Goal: Task Accomplishment & Management: Use online tool/utility

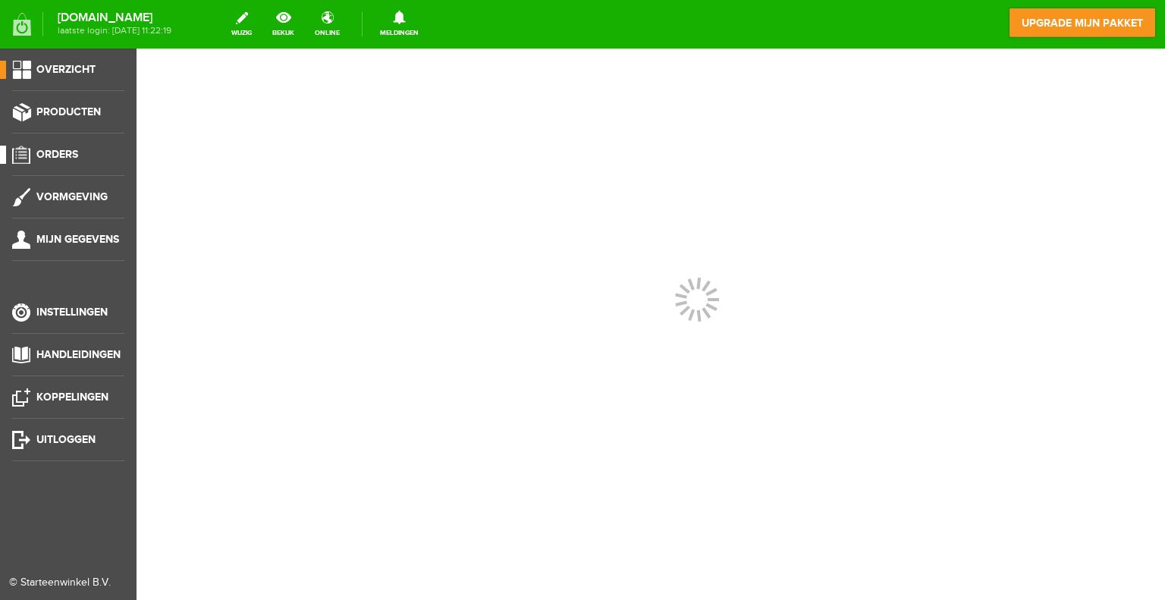
click at [64, 155] on span "Orders" at bounding box center [57, 154] width 42 height 13
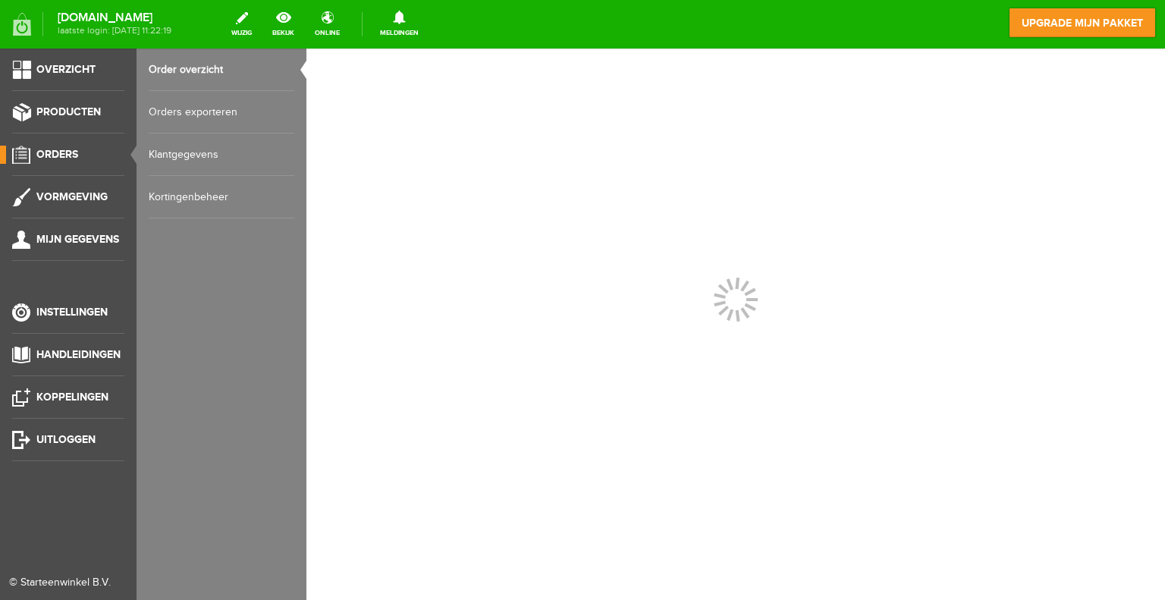
click at [199, 107] on link "Orders exporteren" at bounding box center [222, 112] width 146 height 42
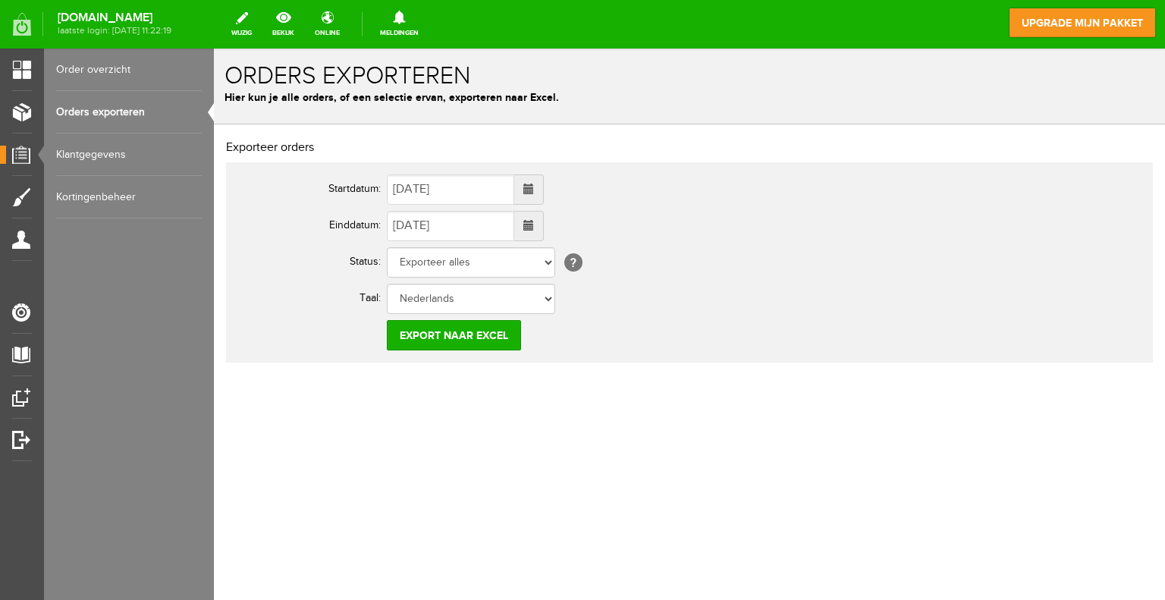
click at [534, 188] on span at bounding box center [528, 188] width 11 height 11
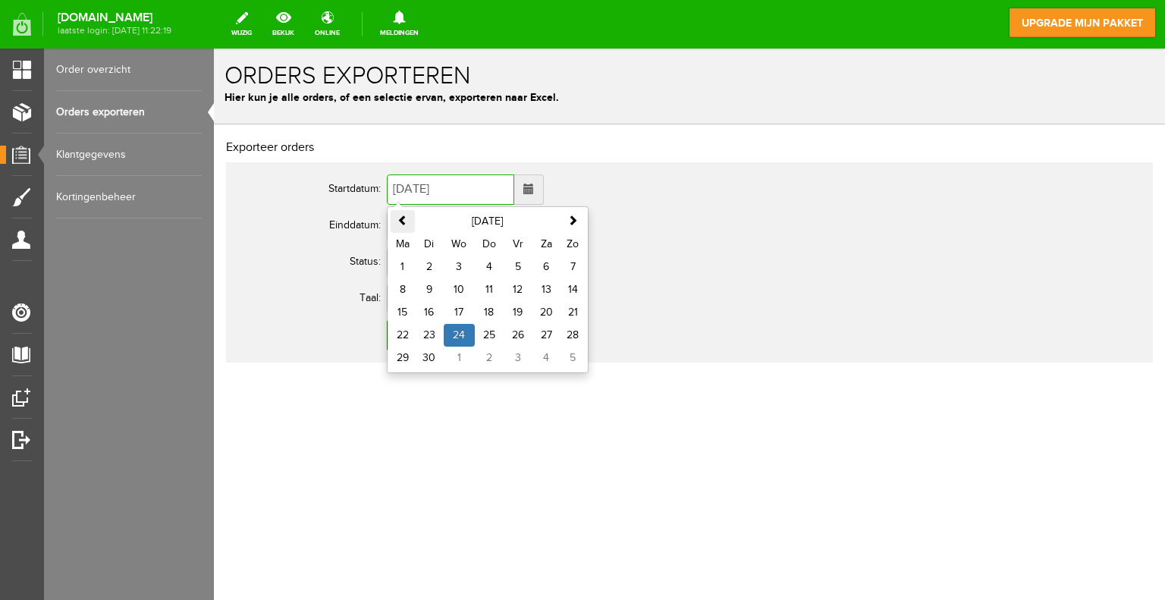
click at [409, 220] on th at bounding box center [402, 221] width 24 height 23
click at [428, 265] on td "1" at bounding box center [429, 267] width 29 height 23
type input "[DATE]"
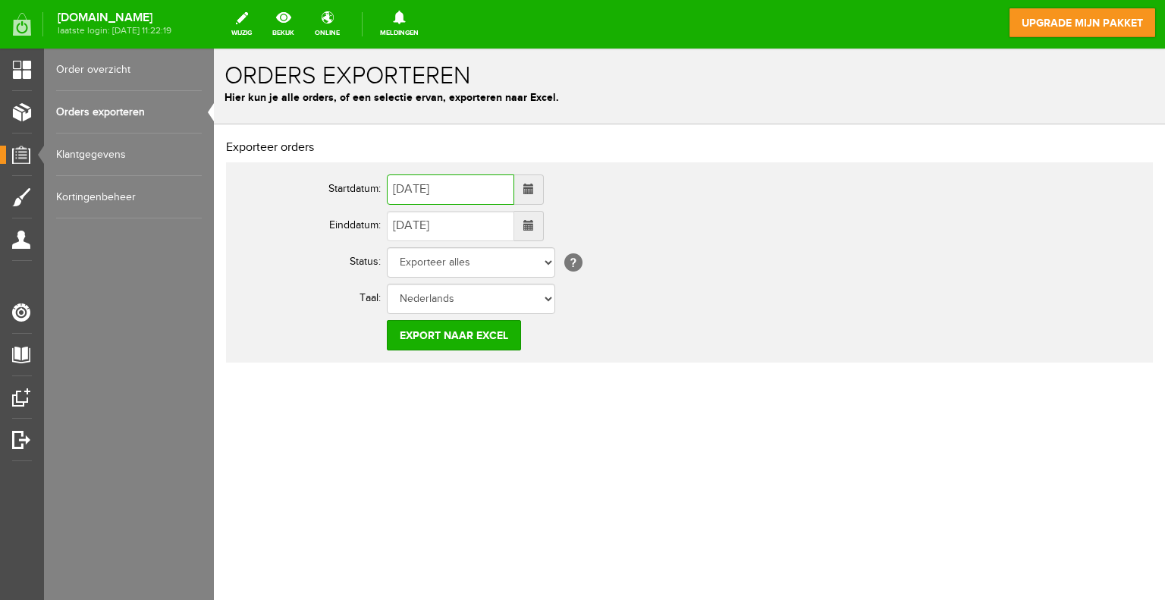
click at [534, 221] on span at bounding box center [528, 225] width 11 height 11
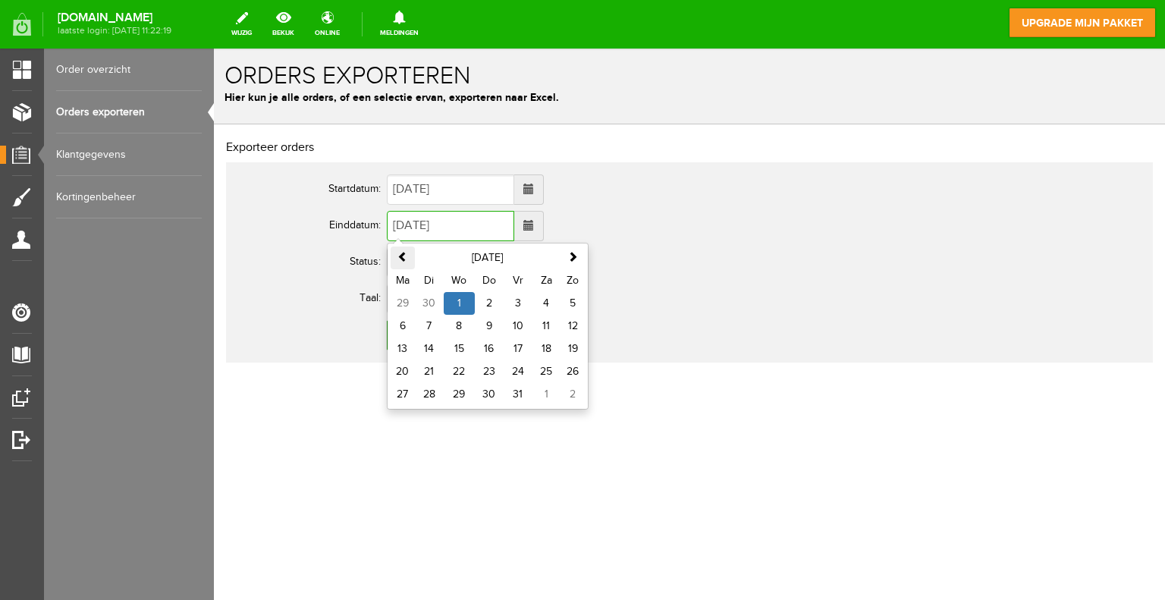
click at [404, 259] on span at bounding box center [402, 256] width 11 height 11
click at [485, 394] on td "31" at bounding box center [489, 394] width 29 height 23
type input "[DATE]"
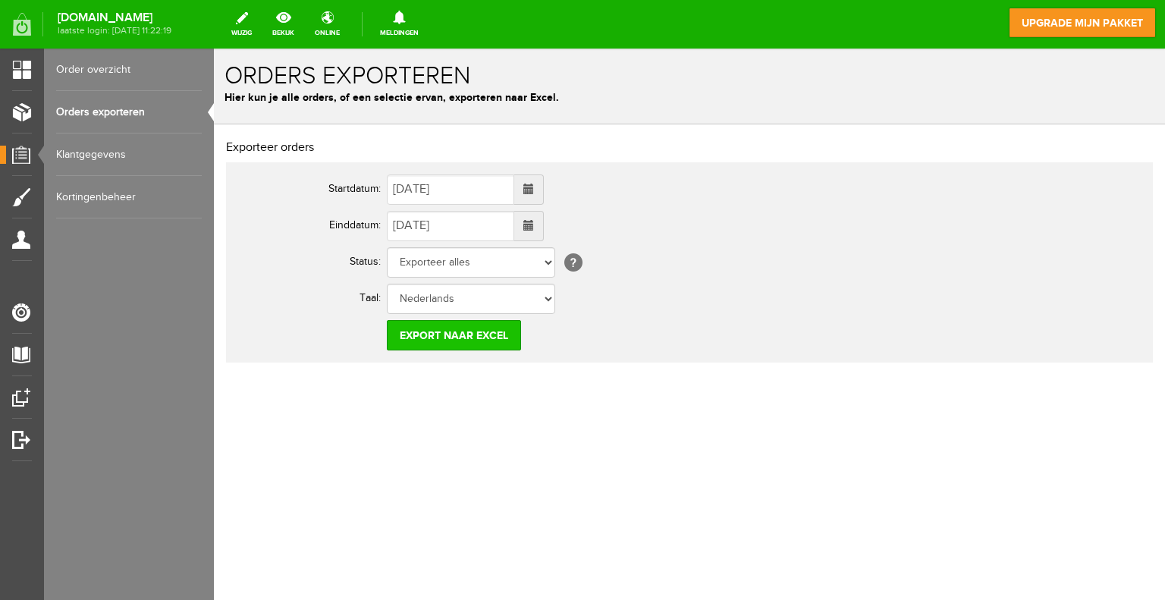
click at [453, 336] on input "Export naar Excel" at bounding box center [454, 335] width 134 height 30
